Goal: Book appointment/travel/reservation

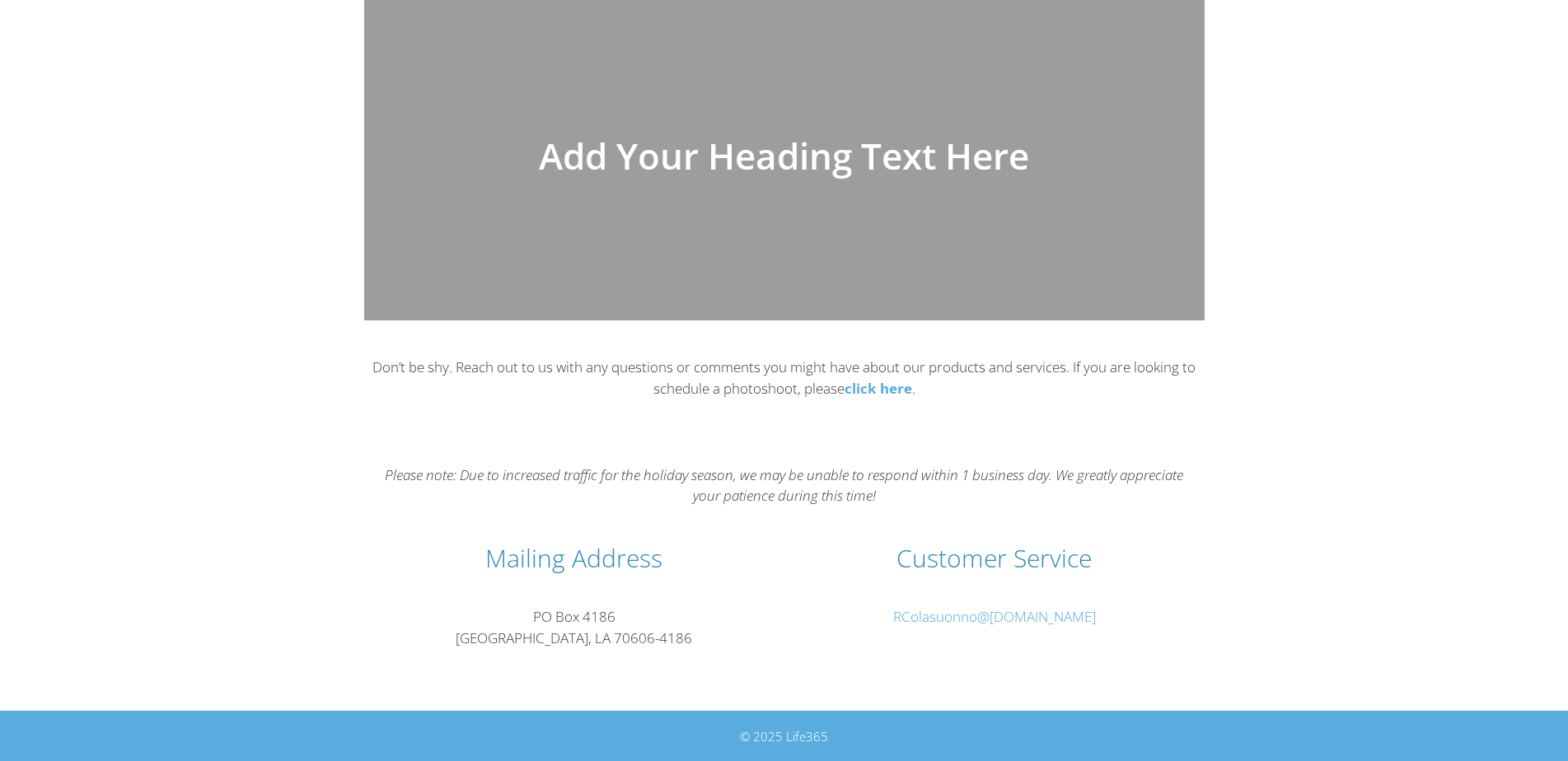
scroll to position [102, 0]
click at [944, 616] on span "RColasuonno" at bounding box center [936, 615] width 84 height 19
click at [917, 621] on span "RColasuonno" at bounding box center [936, 615] width 84 height 19
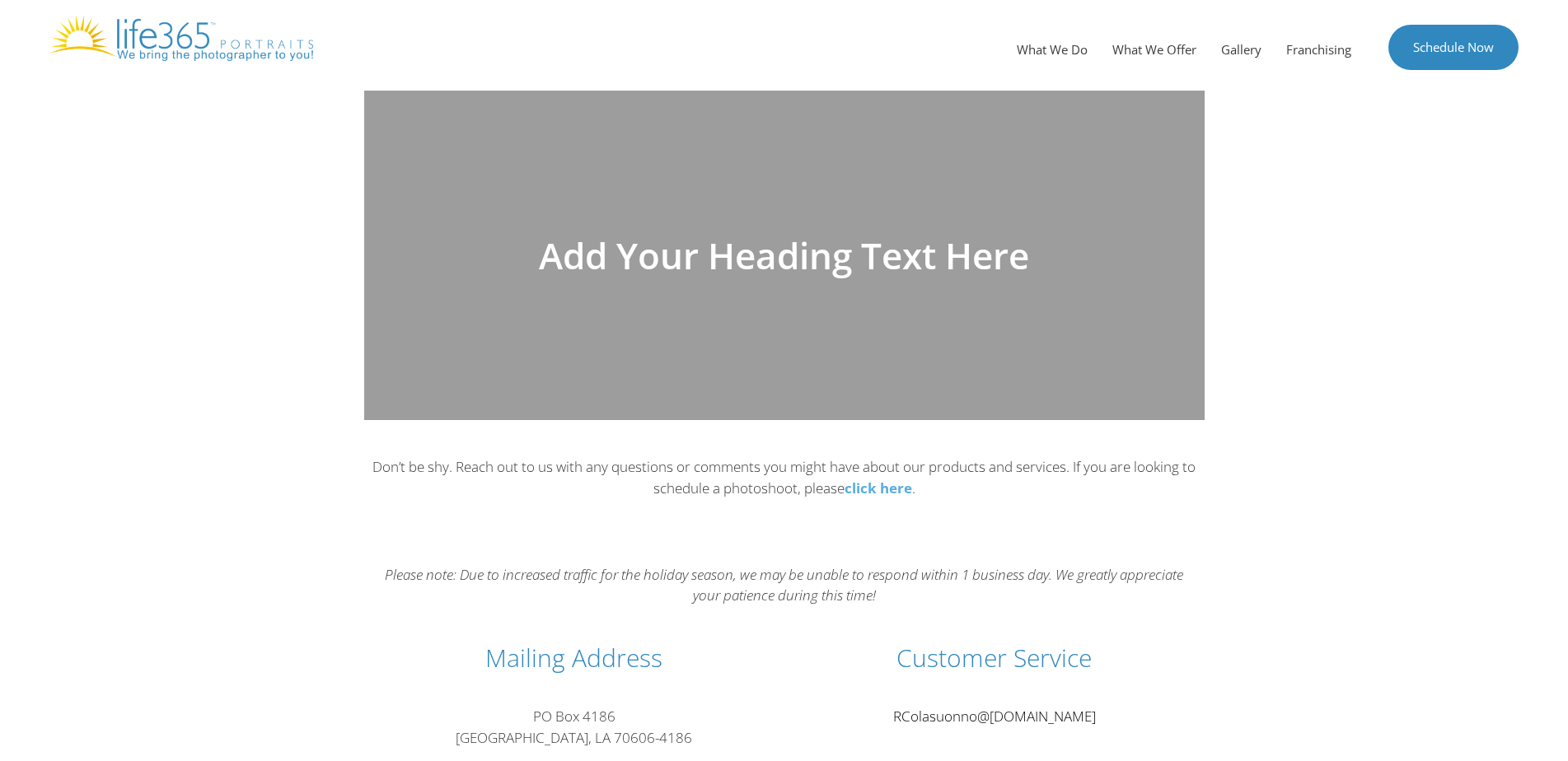
scroll to position [0, 0]
click at [1165, 56] on link "What We Offer" at bounding box center [1154, 51] width 109 height 50
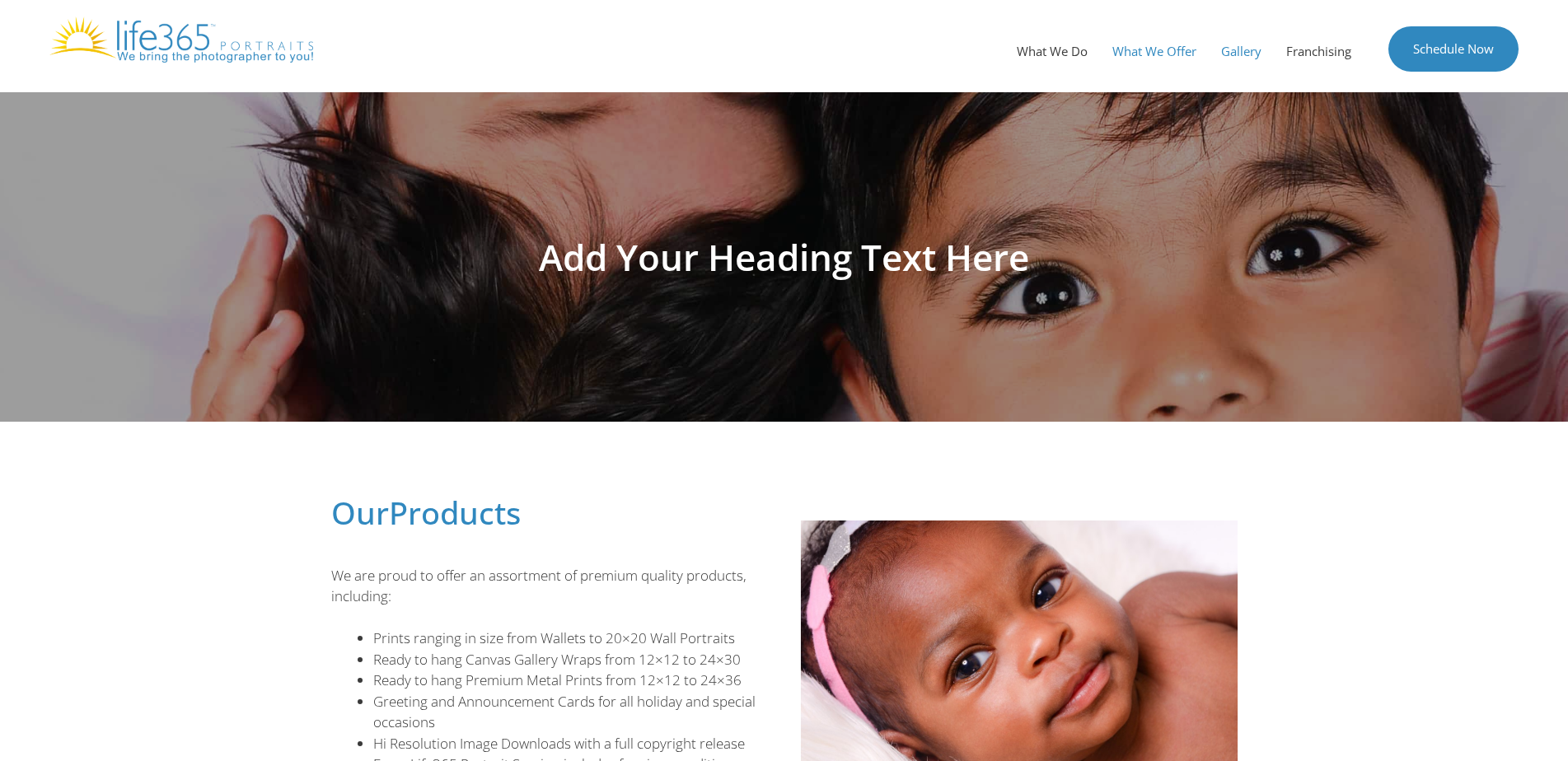
click at [1220, 52] on link "Gallery" at bounding box center [1241, 51] width 65 height 50
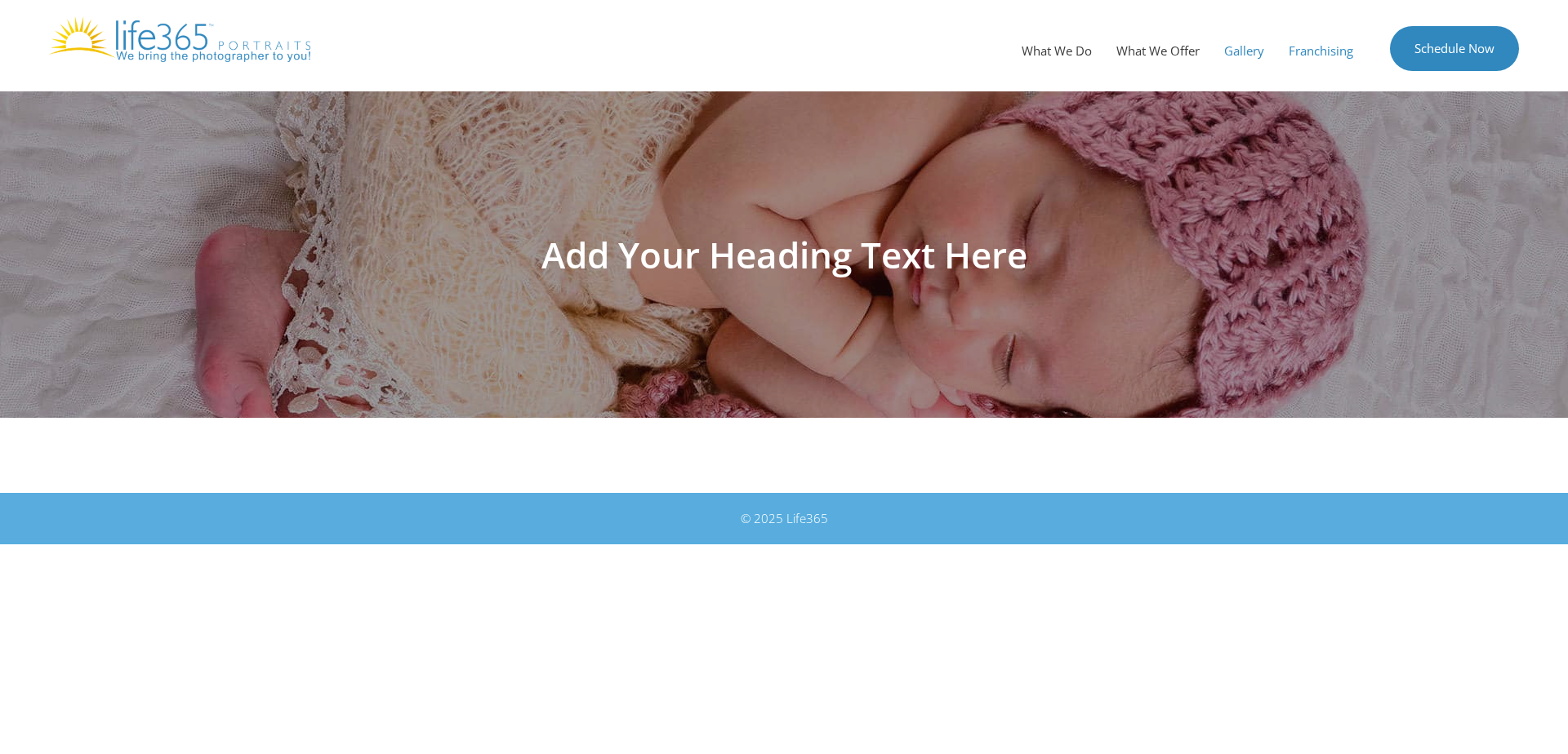
click at [1323, 54] on link "Franchising" at bounding box center [1321, 50] width 89 height 49
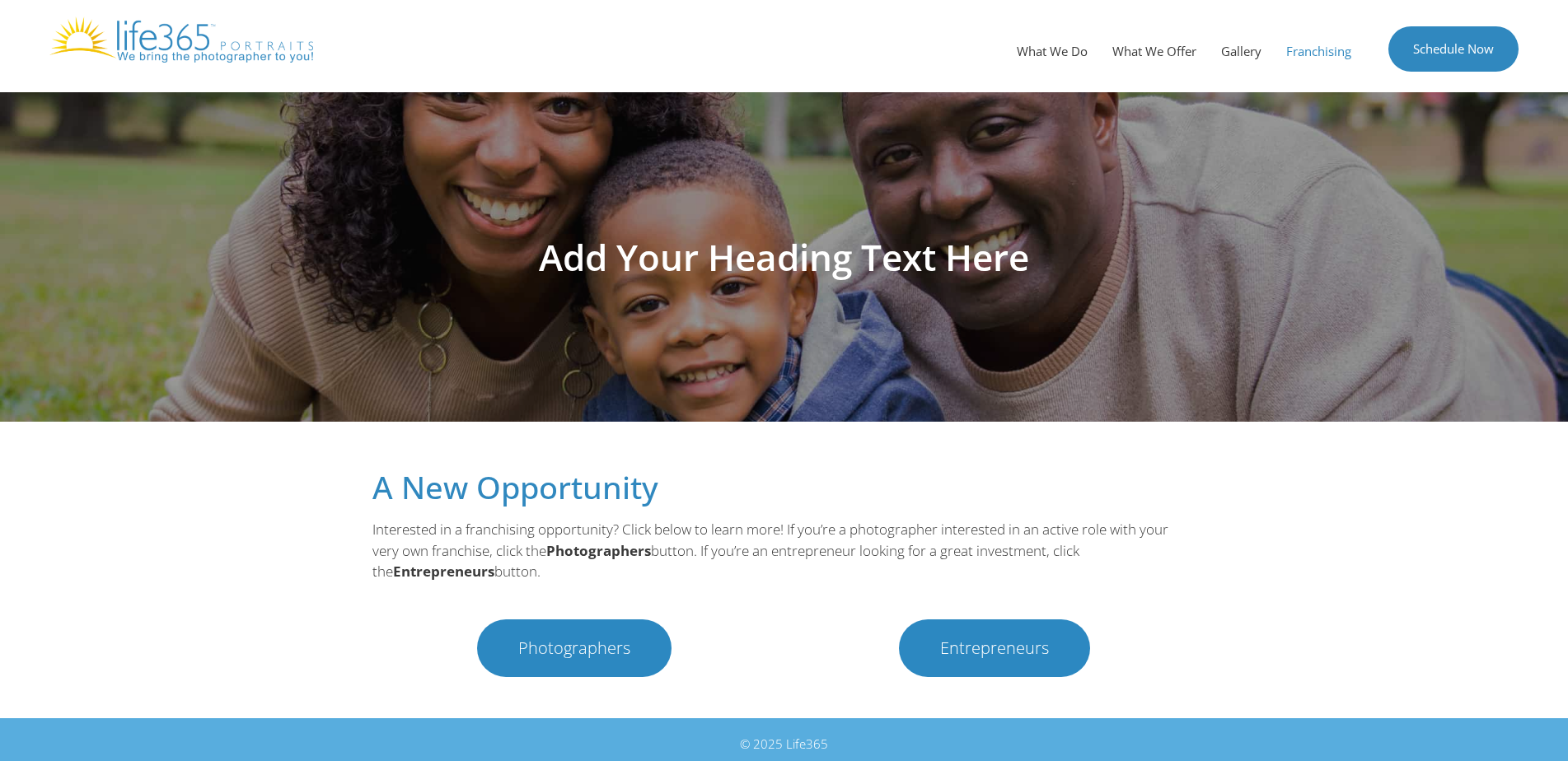
scroll to position [9, 0]
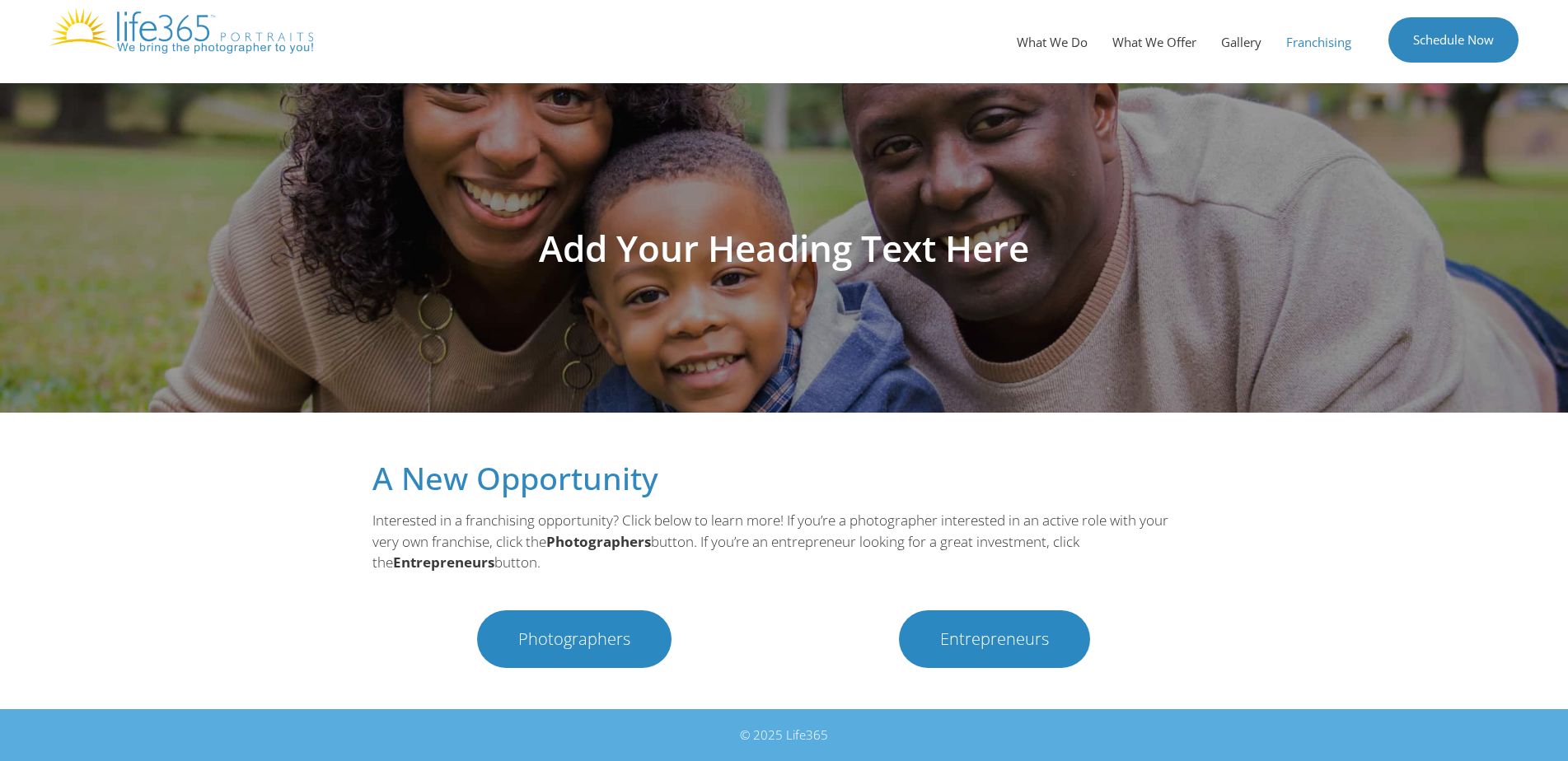
click at [780, 262] on h1 "Add Your Heading Text Here" at bounding box center [784, 247] width 923 height 36
click at [290, 46] on img at bounding box center [182, 30] width 263 height 46
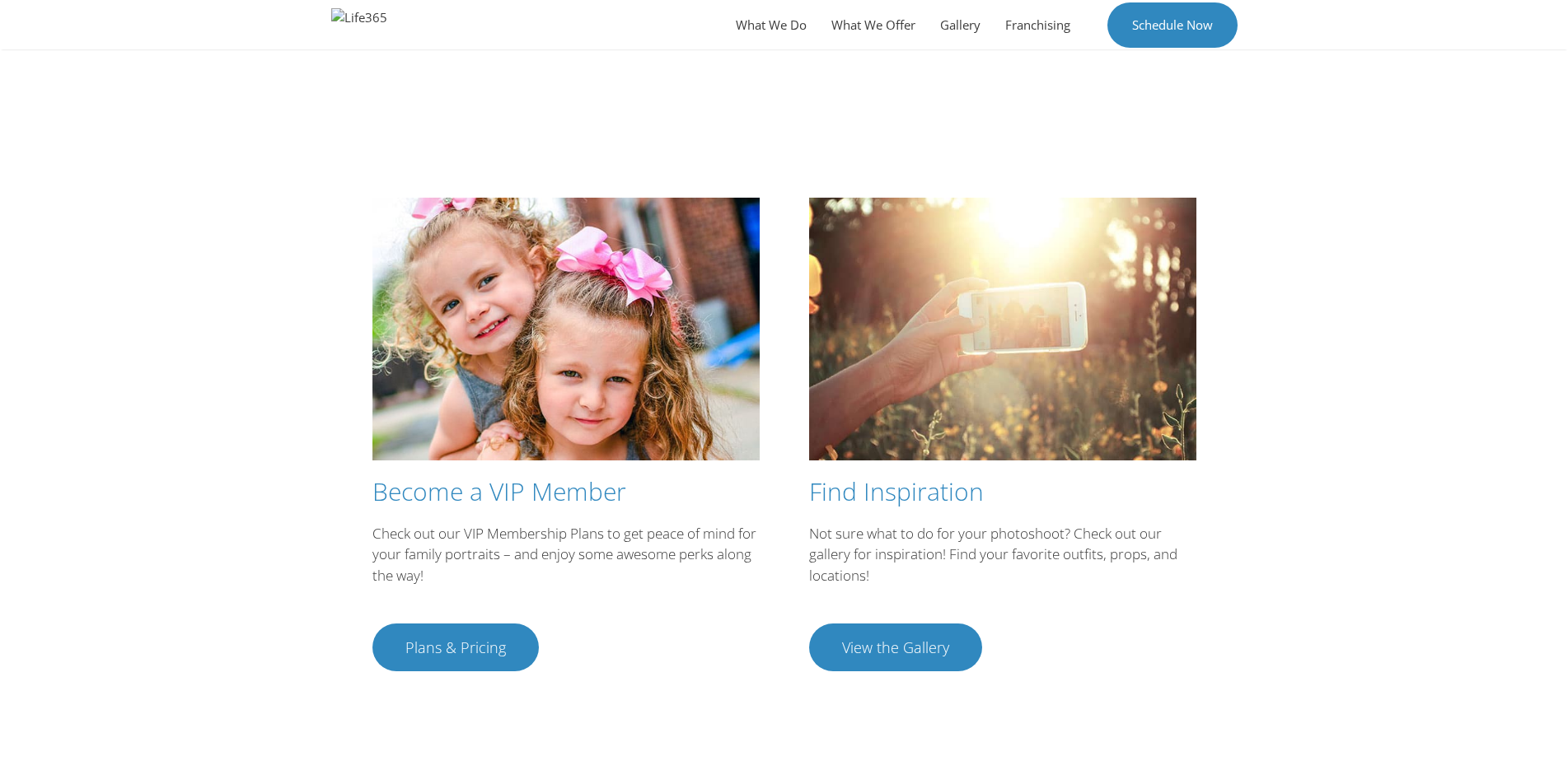
scroll to position [2780, 0]
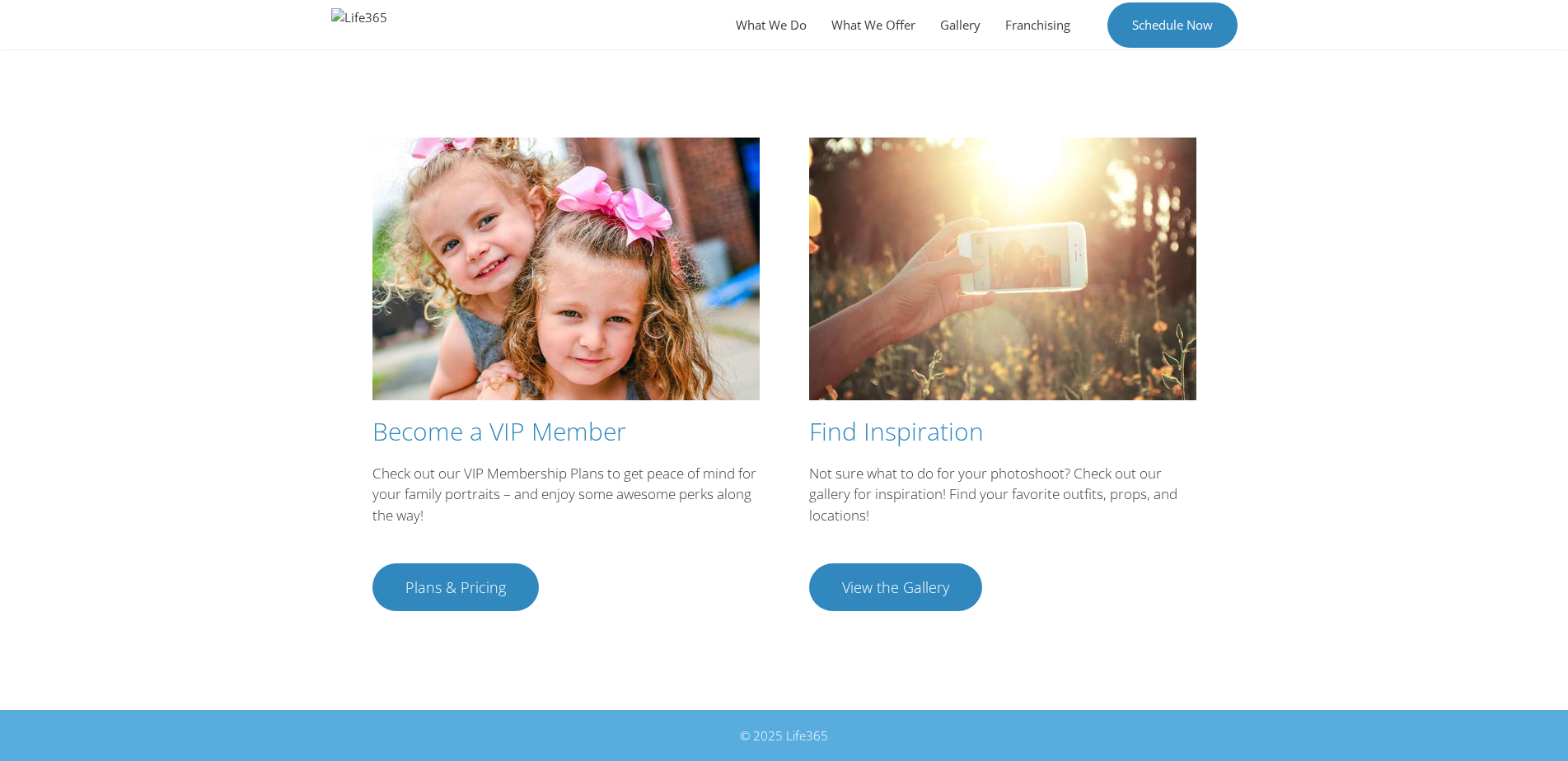
click at [890, 580] on span "View the Gallery" at bounding box center [895, 587] width 107 height 15
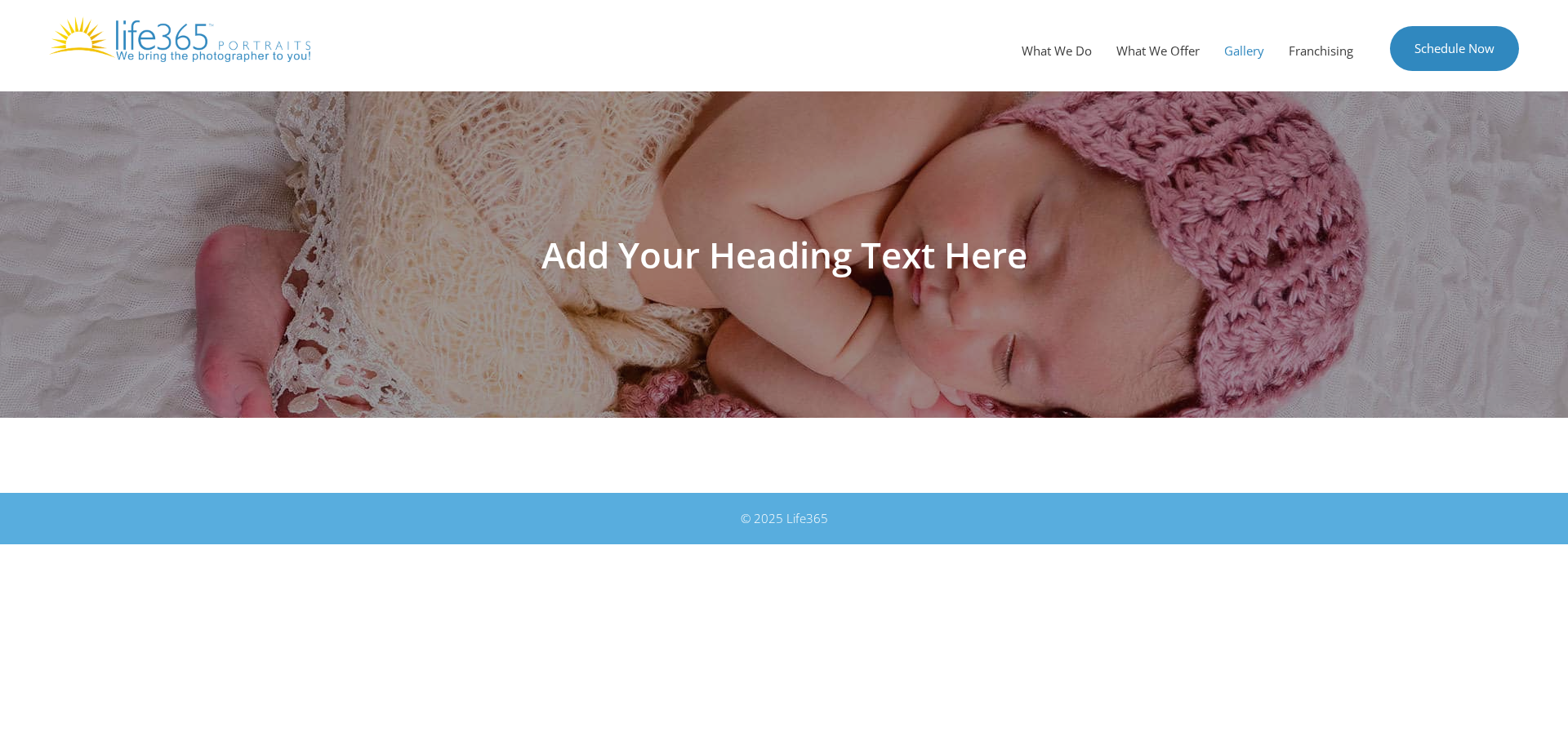
click at [185, 46] on img at bounding box center [180, 40] width 261 height 45
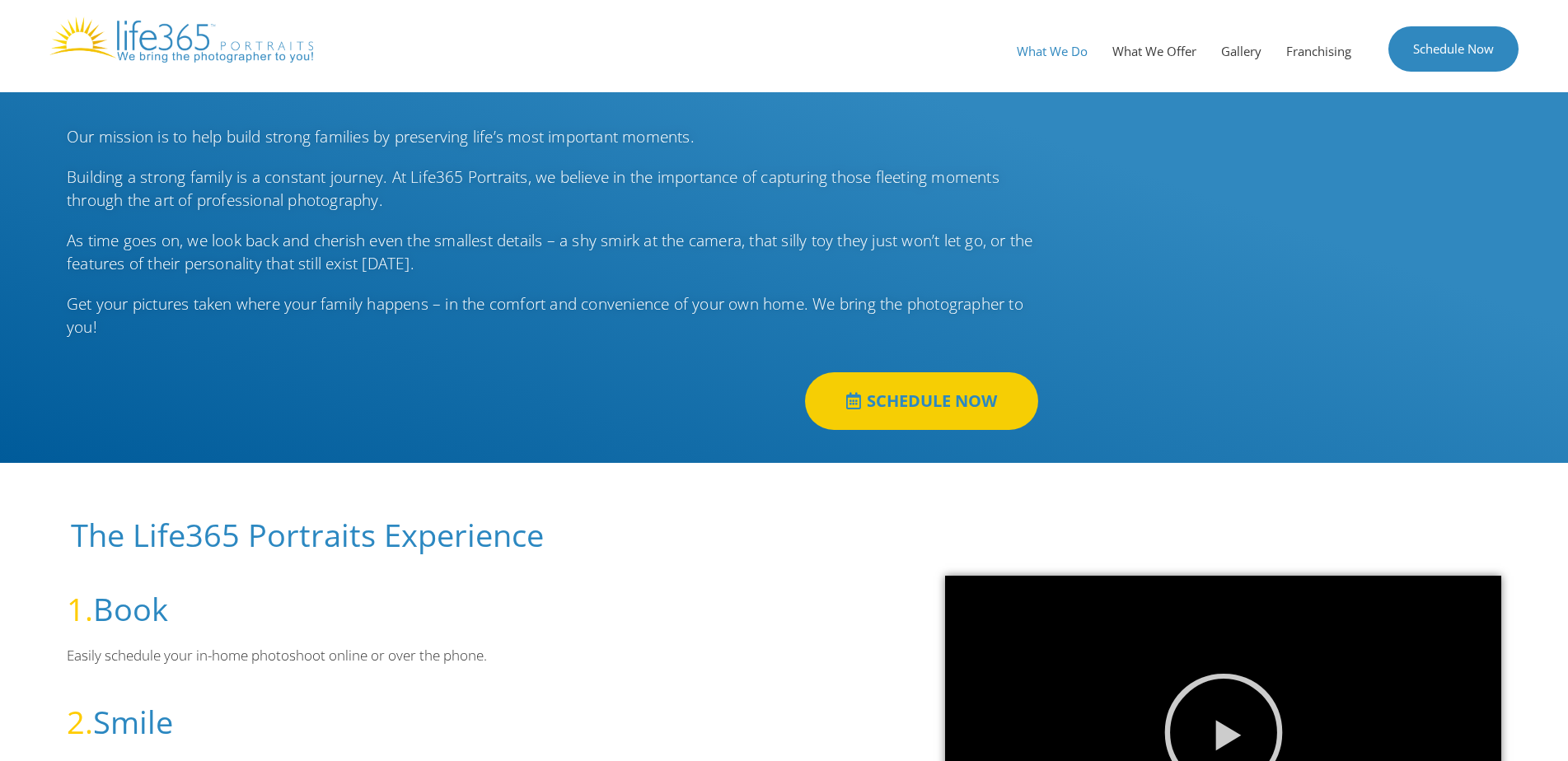
click at [1059, 51] on link "What We Do" at bounding box center [1052, 51] width 96 height 50
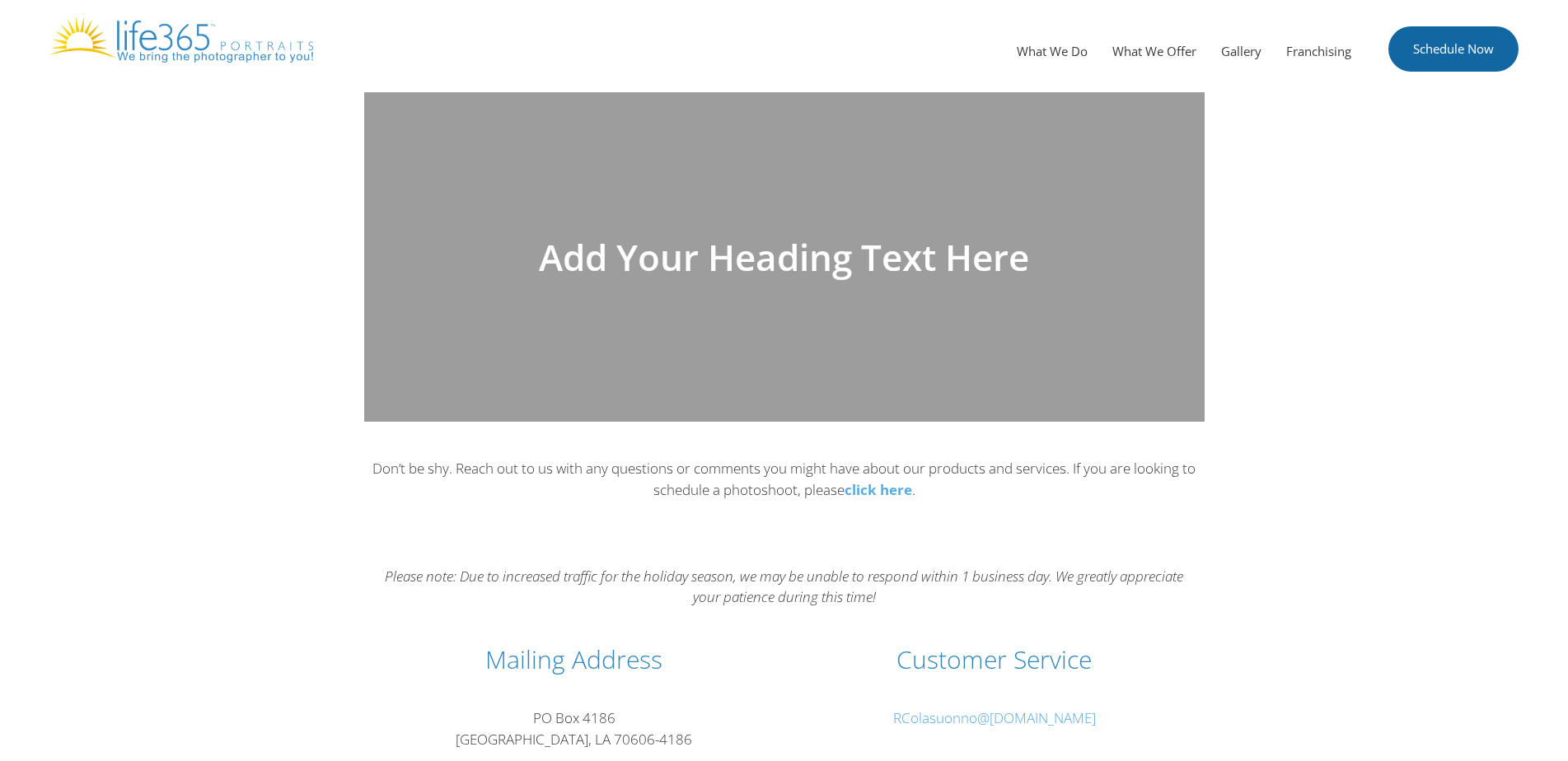
click at [1451, 54] on link "Schedule Now" at bounding box center [1453, 48] width 131 height 45
